Goal: Entertainment & Leisure: Consume media (video, audio)

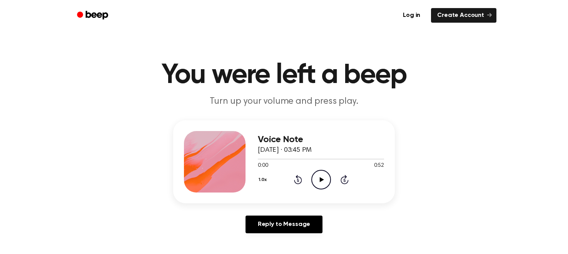
click at [317, 181] on icon "Play Audio" at bounding box center [321, 180] width 20 height 20
click at [323, 178] on icon at bounding box center [321, 179] width 3 height 5
click at [259, 159] on div at bounding box center [291, 159] width 67 height 1
click at [323, 176] on icon "Play Audio" at bounding box center [321, 180] width 20 height 20
